Goal: Information Seeking & Learning: Learn about a topic

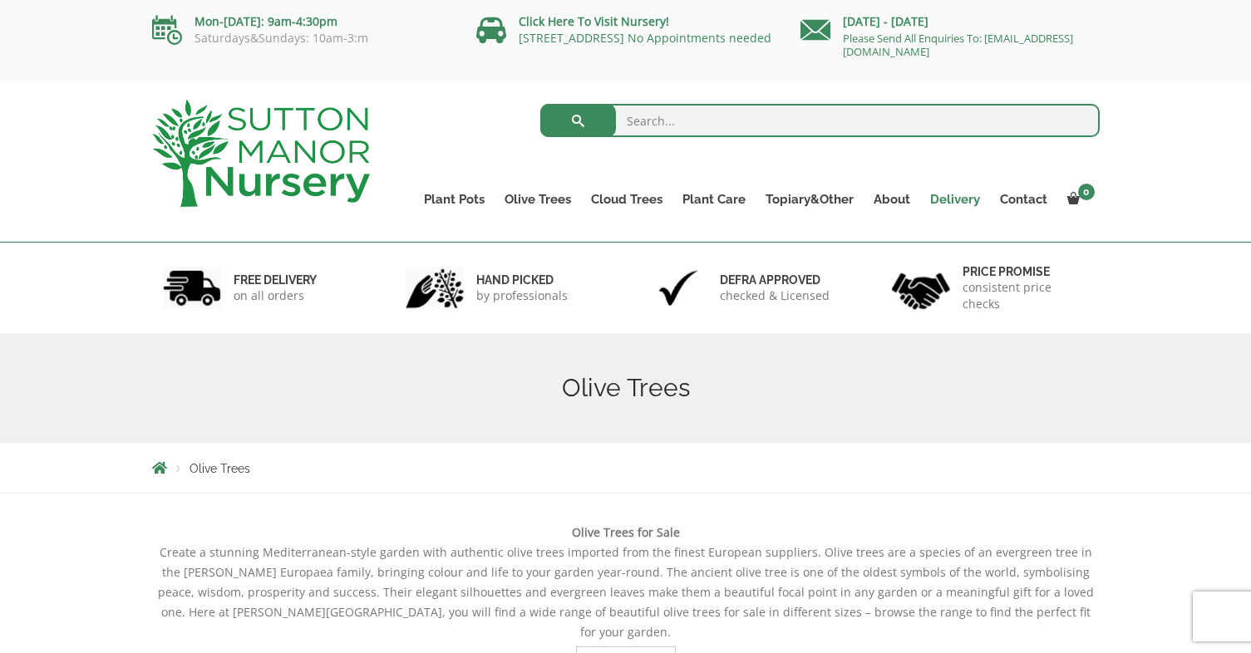
click at [966, 197] on link "Delivery" at bounding box center [955, 199] width 70 height 23
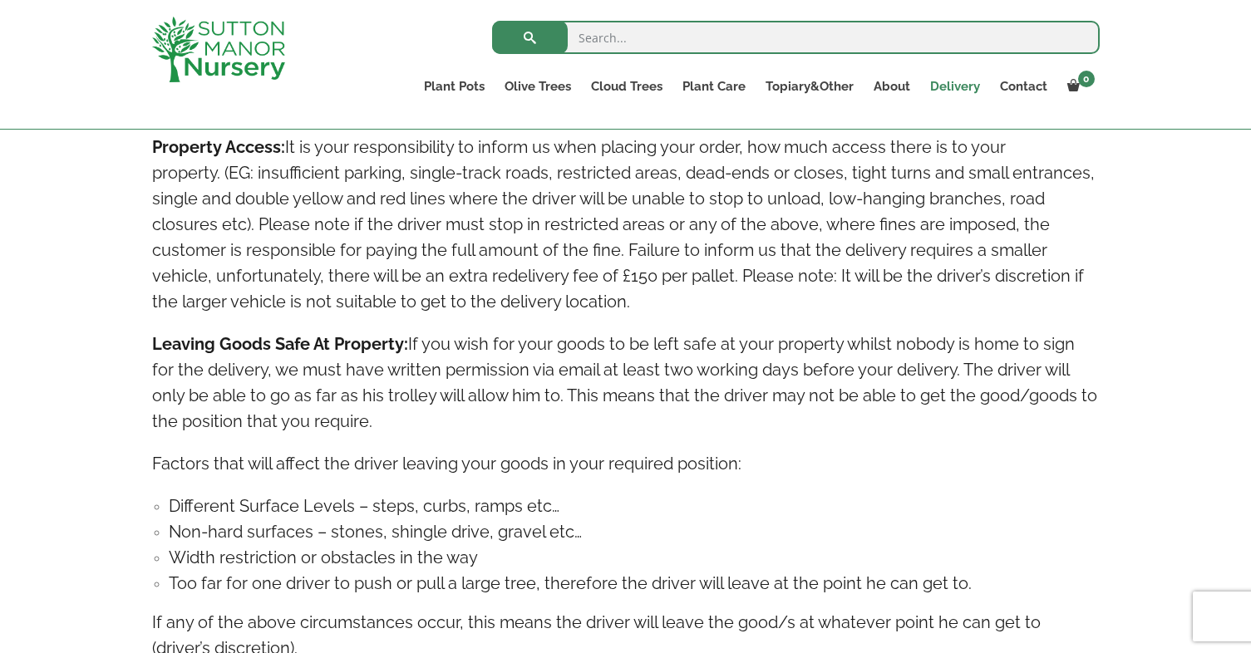
scroll to position [1491, 0]
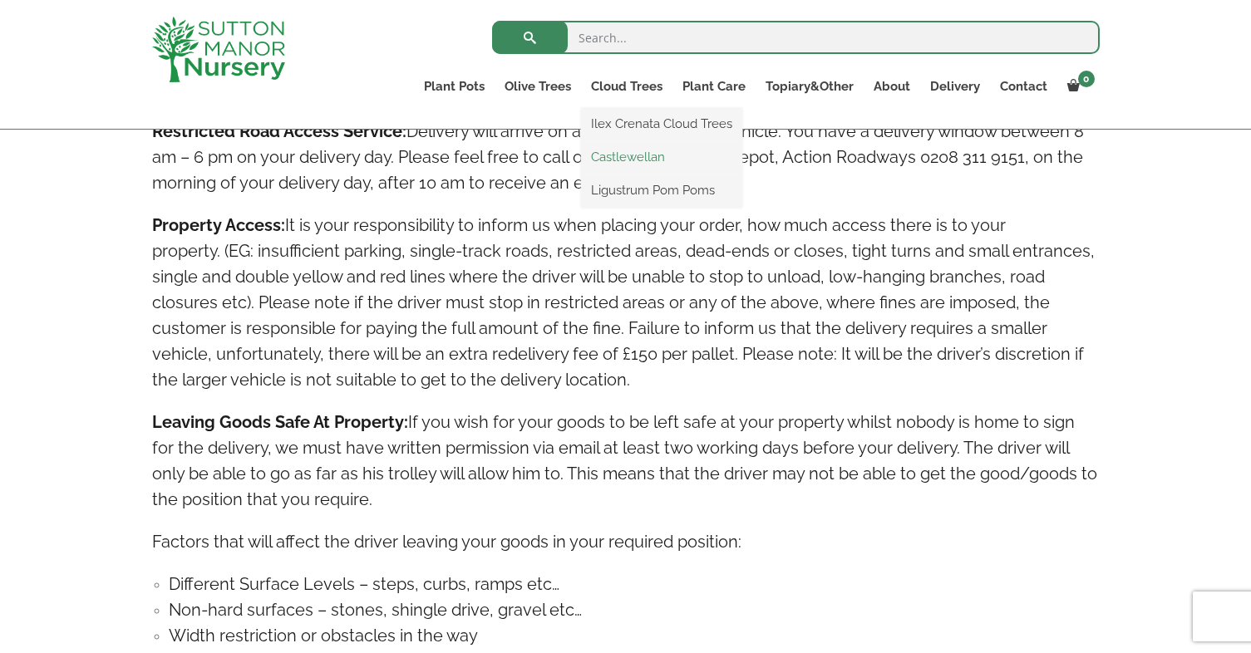
click at [634, 154] on link "Castlewellan" at bounding box center [661, 157] width 161 height 25
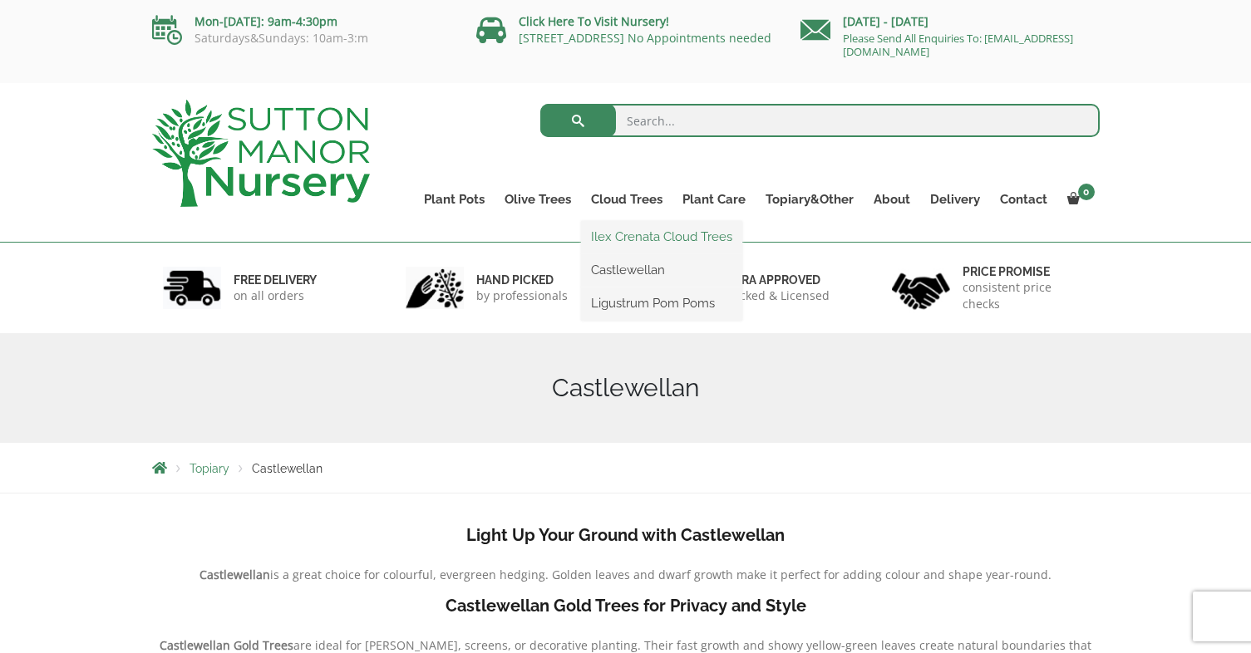
click at [652, 238] on link "Ilex Crenata Cloud Trees" at bounding box center [661, 236] width 161 height 25
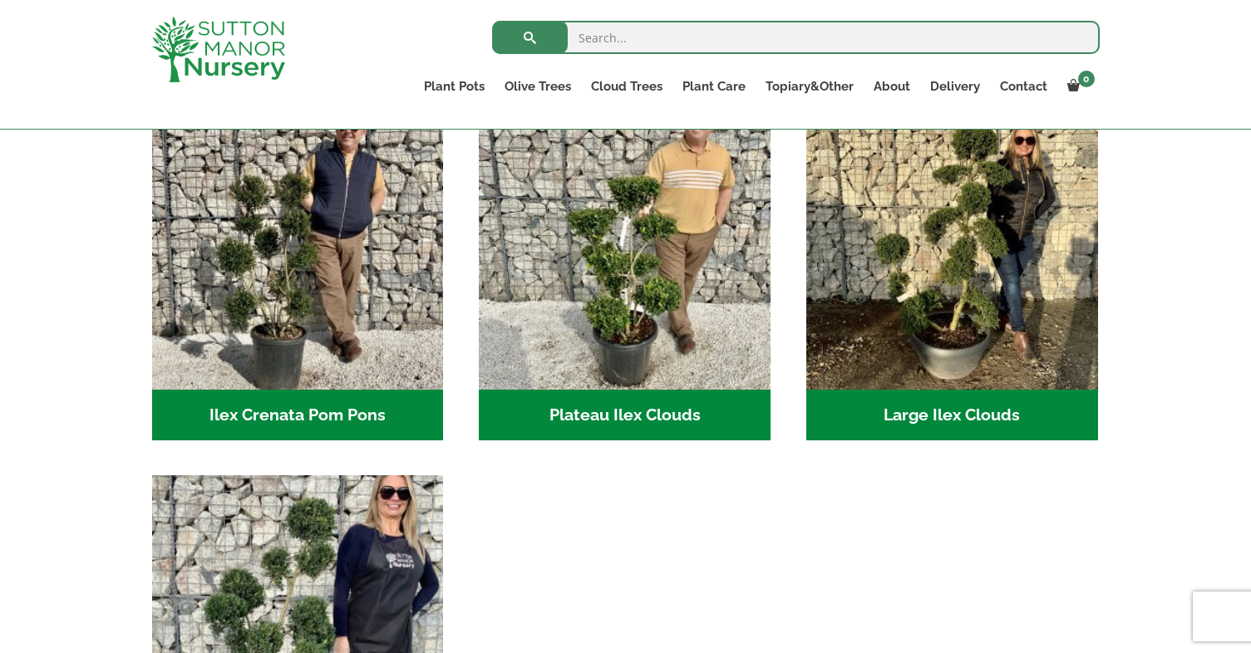
scroll to position [366, 0]
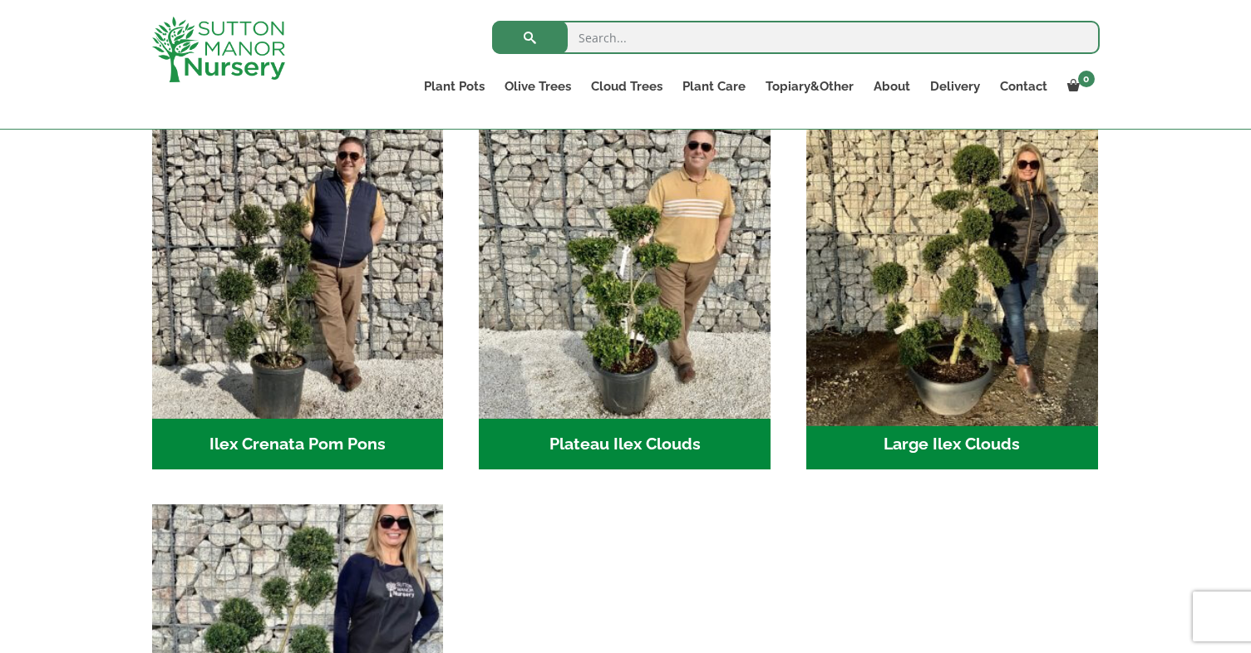
click at [970, 368] on img "Visit product category Large Ilex Clouds" at bounding box center [952, 273] width 306 height 306
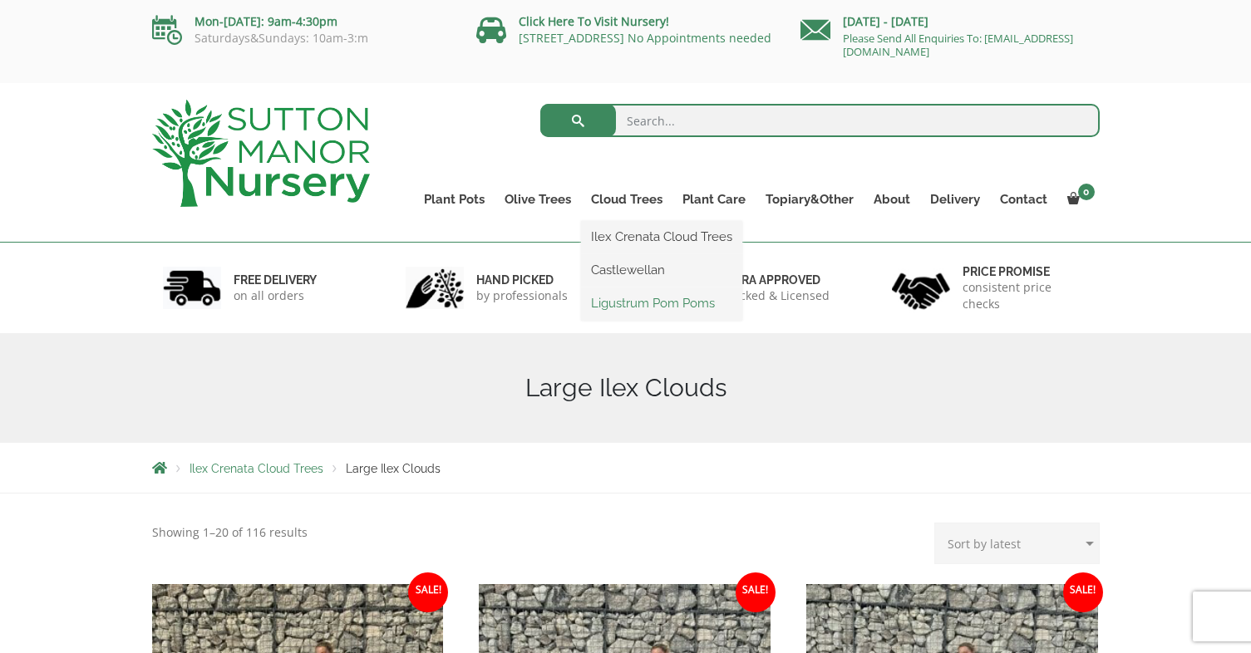
click at [616, 305] on link "Ligustrum Pom Poms" at bounding box center [661, 303] width 161 height 25
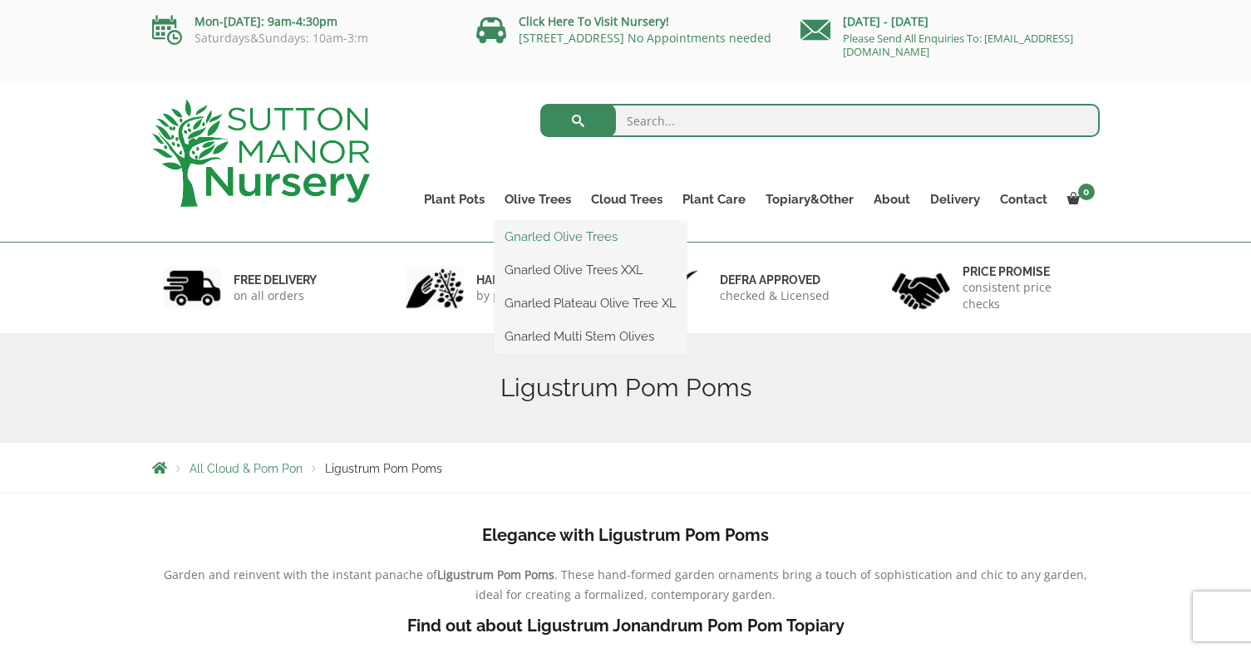
click at [558, 228] on link "Gnarled Olive Trees" at bounding box center [591, 236] width 192 height 25
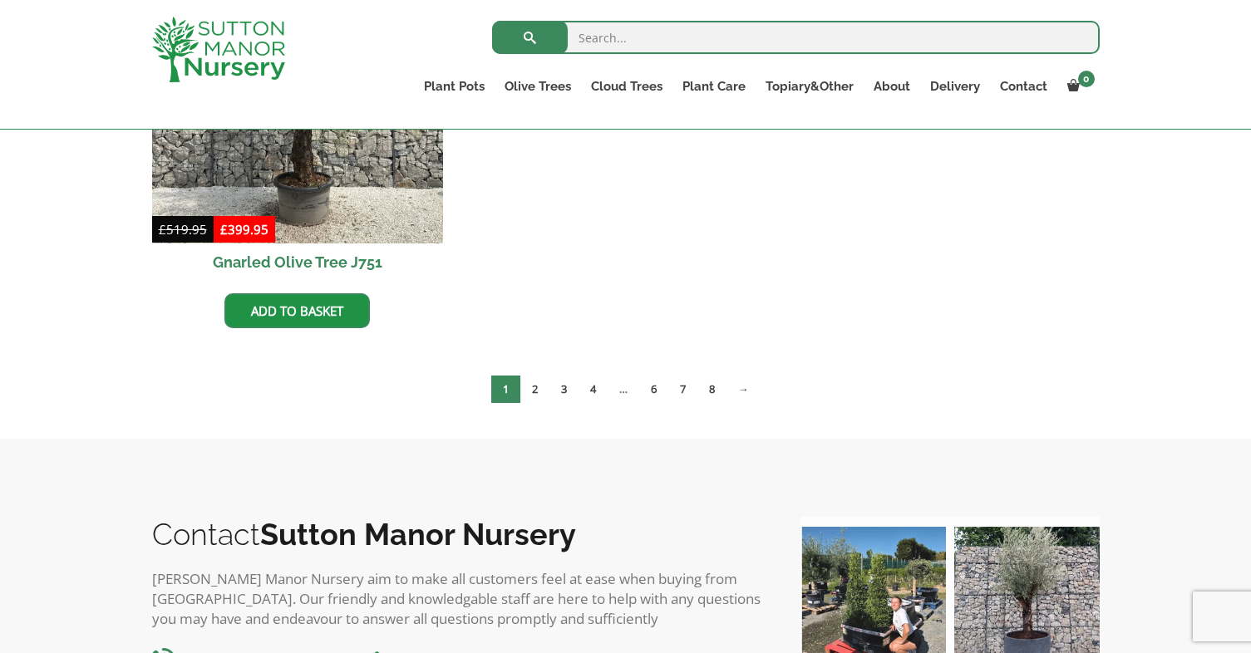
scroll to position [1839, 0]
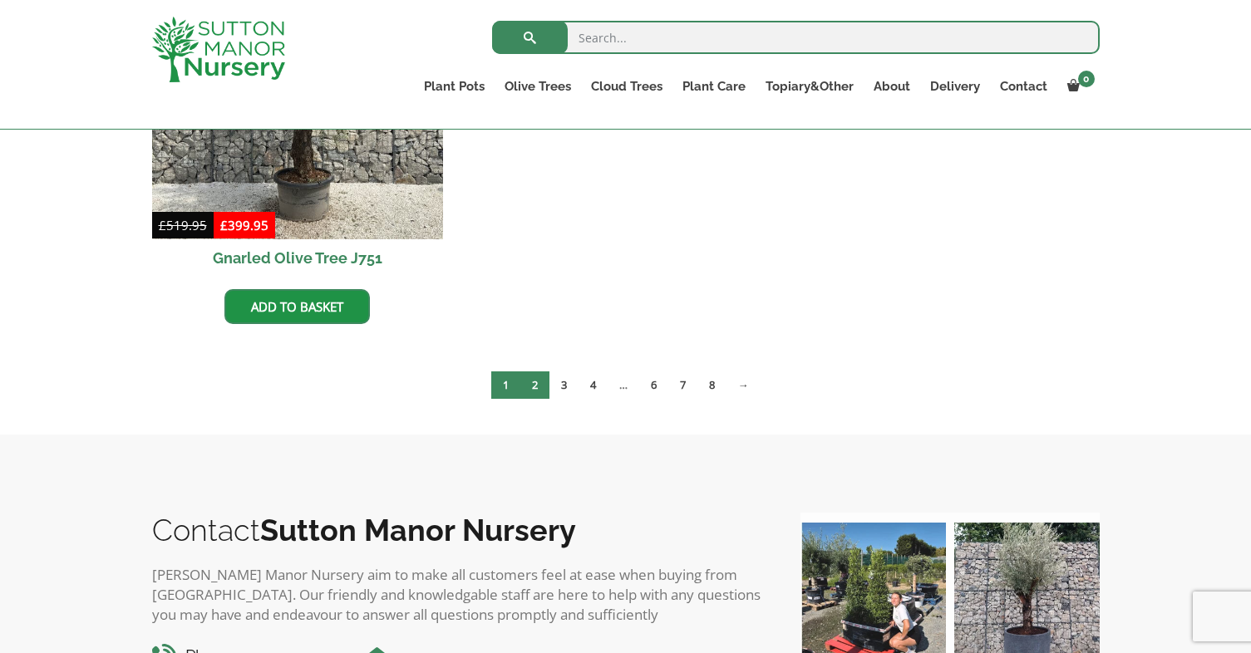
click at [539, 390] on link "2" at bounding box center [534, 385] width 29 height 27
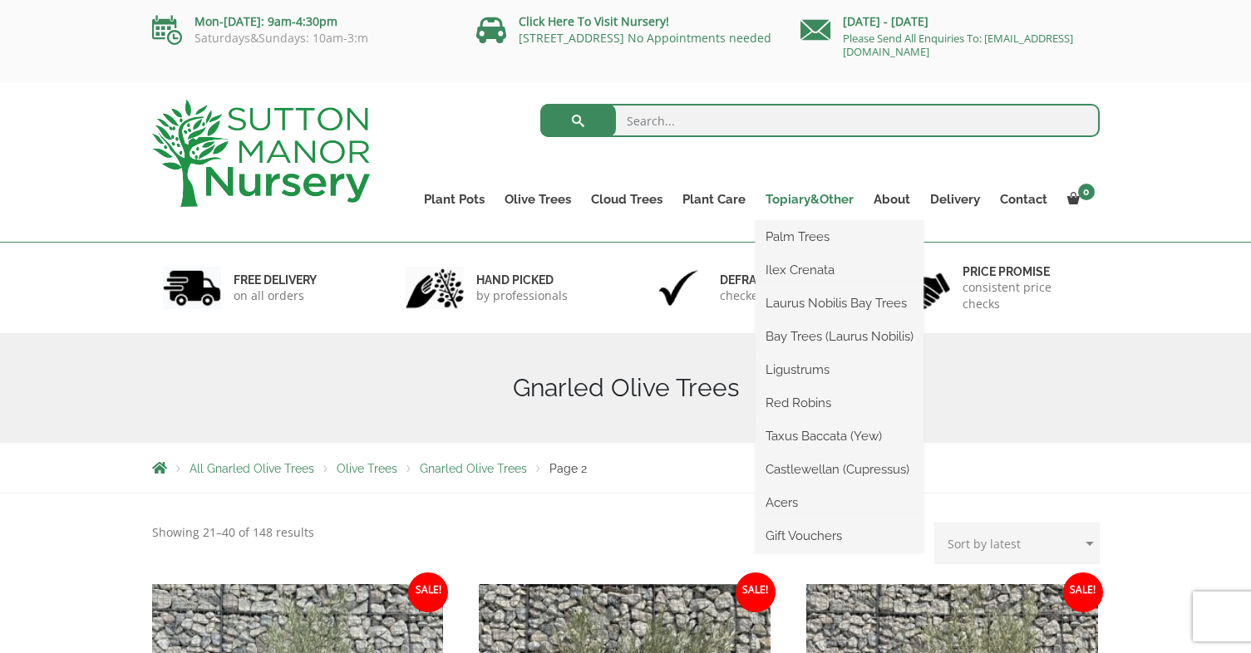
click at [788, 203] on link "Topiary&Other" at bounding box center [809, 199] width 108 height 23
click at [790, 238] on link "Palm Trees" at bounding box center [839, 236] width 168 height 25
